Goal: Entertainment & Leisure: Consume media (video, audio)

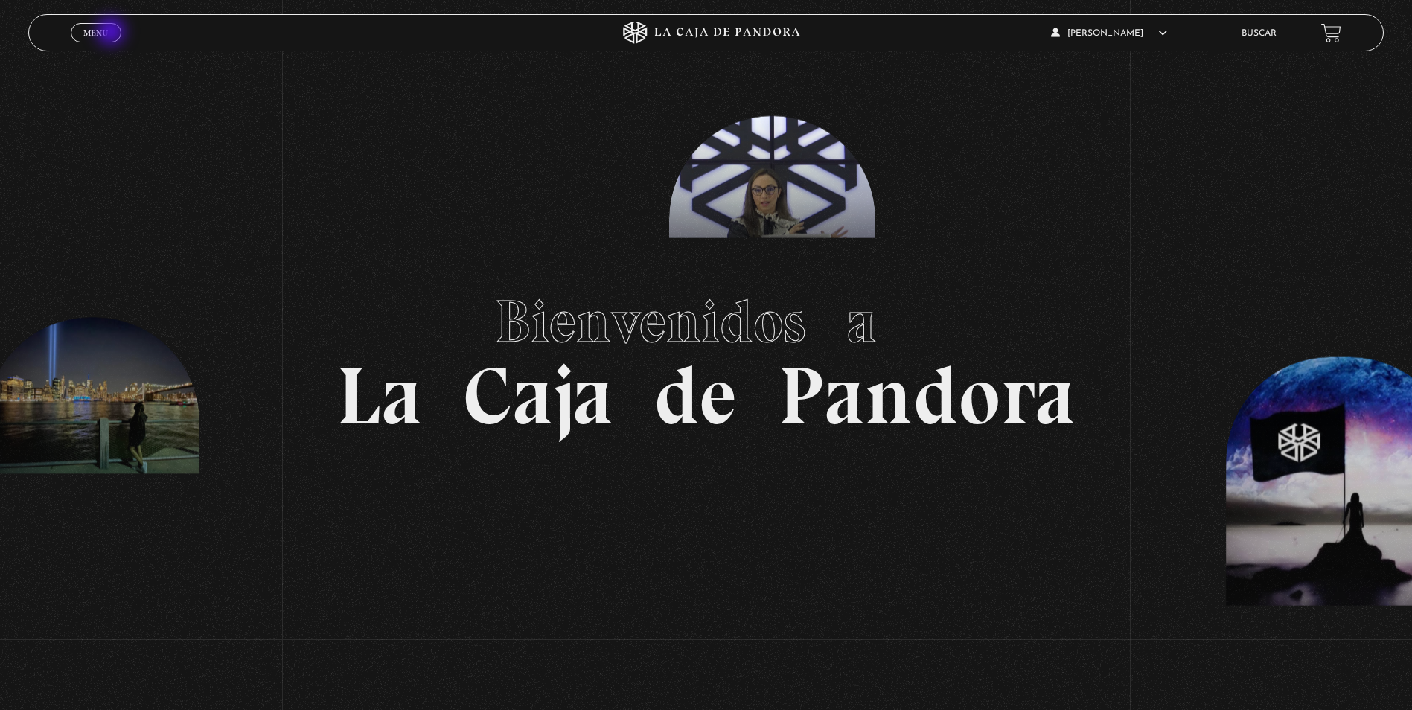
click at [112, 33] on link "Menu Cerrar" at bounding box center [96, 32] width 51 height 19
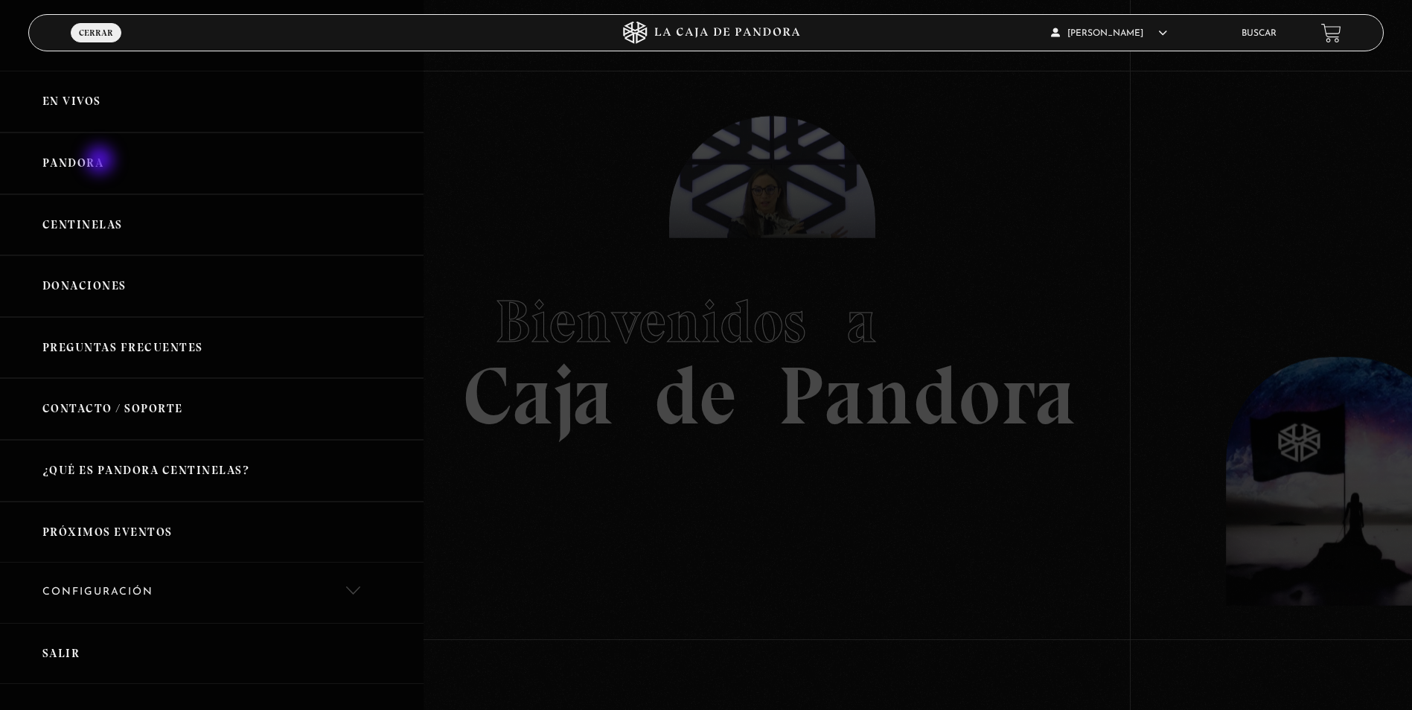
click at [101, 161] on link "Pandora" at bounding box center [211, 163] width 423 height 62
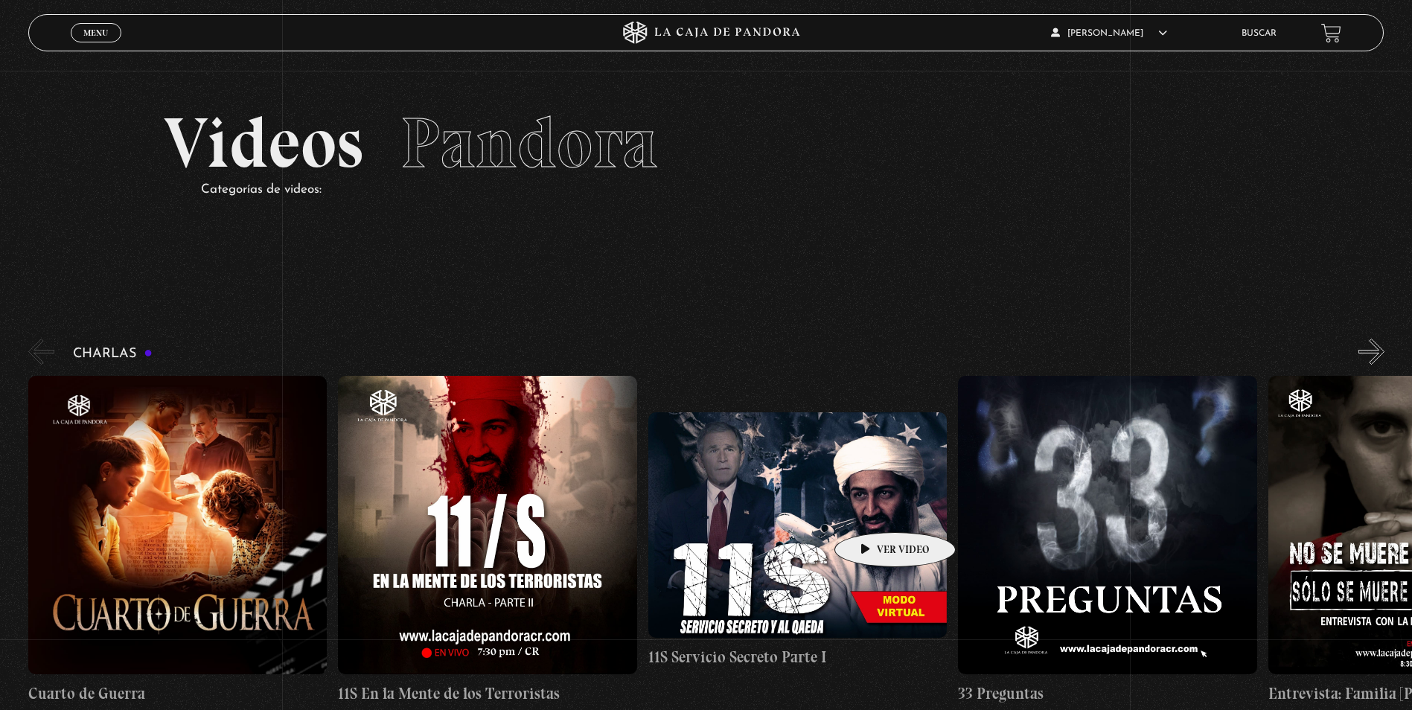
click at [871, 510] on figure at bounding box center [797, 524] width 298 height 225
click at [827, 509] on figure at bounding box center [797, 524] width 298 height 225
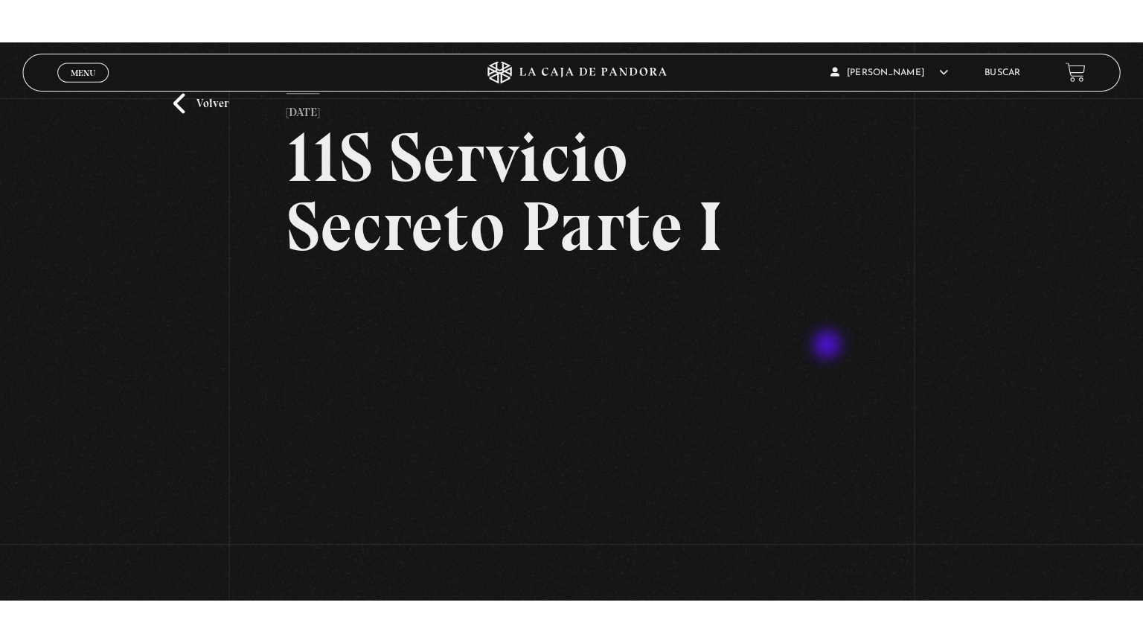
scroll to position [149, 0]
